Goal: Task Accomplishment & Management: Use online tool/utility

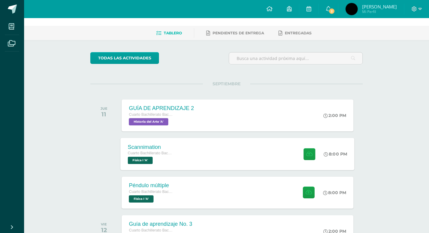
scroll to position [30, 0]
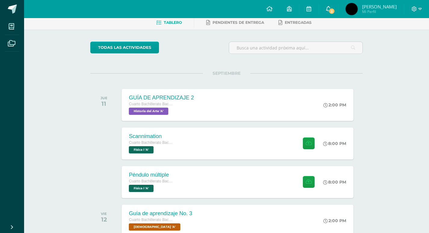
click at [331, 12] on span "2" at bounding box center [331, 11] width 7 height 7
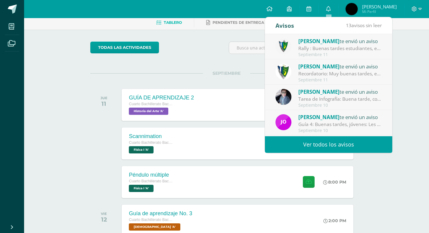
click at [379, 76] on div "[PERSON_NAME] te envió un aviso Recordatorio: Muy buenas tardes, estimados estu…" at bounding box center [328, 71] width 127 height 25
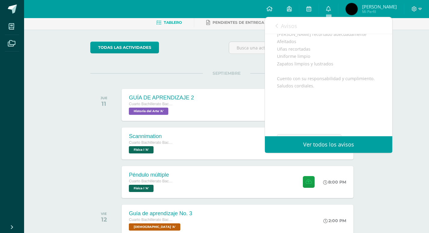
scroll to position [211, 0]
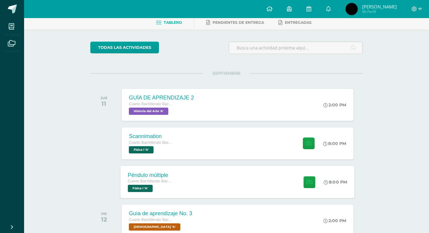
click at [192, 175] on div "Péndulo múltiple Cuarto Bachillerato Bachillerato en CCLL con Orientación en Di…" at bounding box center [238, 182] width 234 height 32
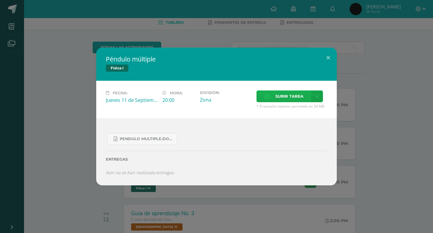
click at [273, 94] on label "Subir tarea" at bounding box center [284, 96] width 55 height 12
click at [0, 0] on input "Subir tarea" at bounding box center [0, 0] width 0 height 0
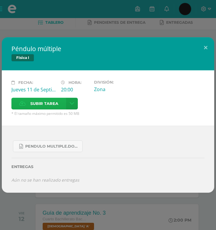
click at [48, 103] on span "Subir tarea" at bounding box center [44, 103] width 28 height 11
click at [0, 0] on input "Subir tarea" at bounding box center [0, 0] width 0 height 0
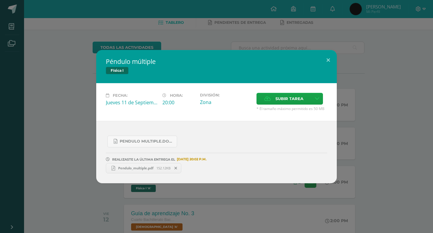
click at [379, 149] on div "Péndulo múltiple Física I Fecha: [DATE] Hora: 20:00 División: Zona" at bounding box center [216, 116] width 429 height 133
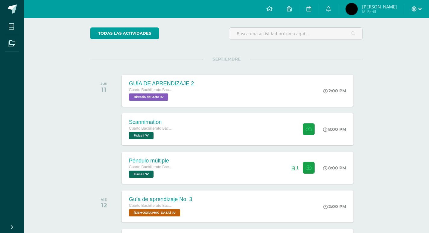
scroll to position [60, 0]
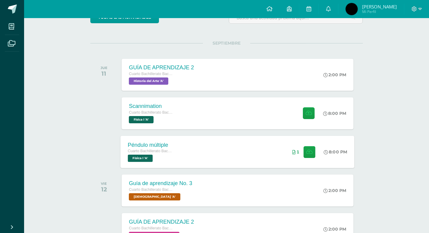
click at [252, 144] on div "Péndulo múltiple Cuarto Bachillerato Bachillerato en CCLL con Orientación en Di…" at bounding box center [238, 151] width 234 height 32
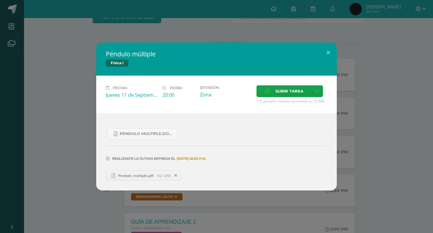
click at [137, 175] on span "Pendulo_multiple.pdf" at bounding box center [135, 175] width 41 height 5
click at [433, 136] on div "Péndulo múltiple Física I Fecha: [DATE] Hora: 20:00 División: Zona" at bounding box center [216, 116] width 433 height 233
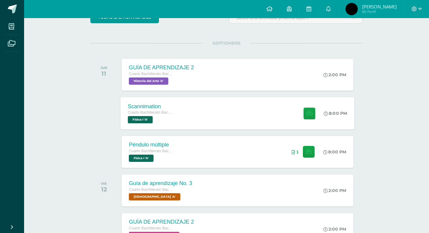
click at [212, 110] on div "Scannimation Cuarto Bachillerato Bachillerato en CCLL con Orientación en Diseño…" at bounding box center [238, 113] width 234 height 32
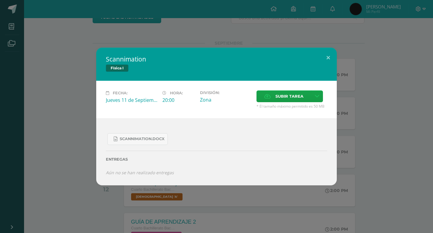
click at [371, 138] on div "Scannimation Física I Fecha: Jueves 11 de Septiembre Hora: 20:00 División: Zona…" at bounding box center [216, 117] width 429 height 138
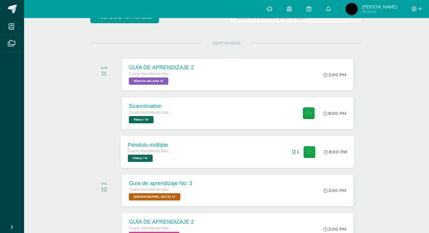
click at [231, 149] on div "Péndulo múltiple Cuarto Bachillerato Bachillerato en CCLL con Orientación en Di…" at bounding box center [238, 151] width 234 height 32
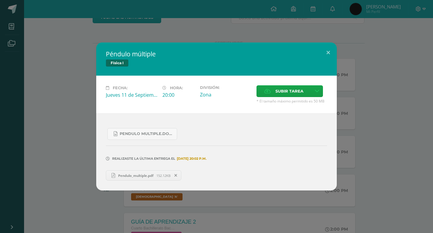
click at [387, 119] on div "Péndulo múltiple Física I Fecha: [DATE] Hora: 20:00 División: Zona" at bounding box center [216, 116] width 429 height 148
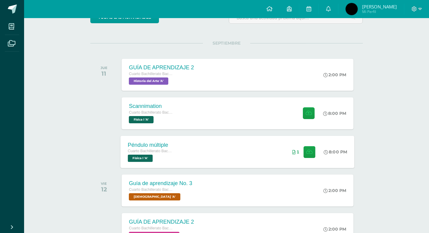
click at [240, 150] on div "Péndulo múltiple Cuarto Bachillerato Bachillerato en CCLL con Orientación en Di…" at bounding box center [238, 151] width 234 height 32
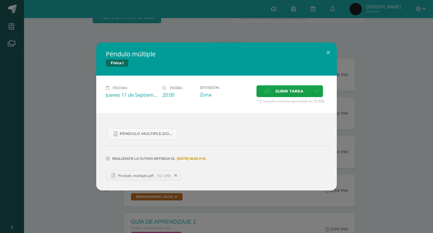
click at [134, 178] on link "Pendulo_multiple.pdf 152.12KB" at bounding box center [144, 175] width 76 height 10
click at [345, 75] on div "Péndulo múltiple Física I Fecha: [DATE] Hora: 20:00 División: Zona" at bounding box center [216, 116] width 429 height 148
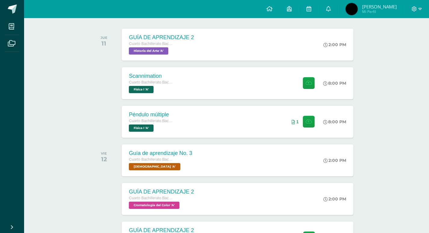
scroll to position [0, 0]
